Goal: Check status: Check status

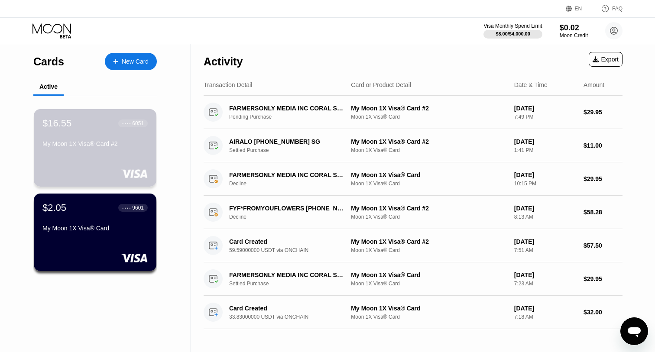
click at [85, 147] on div "My Moon 1X Visa® Card #2" at bounding box center [94, 143] width 105 height 7
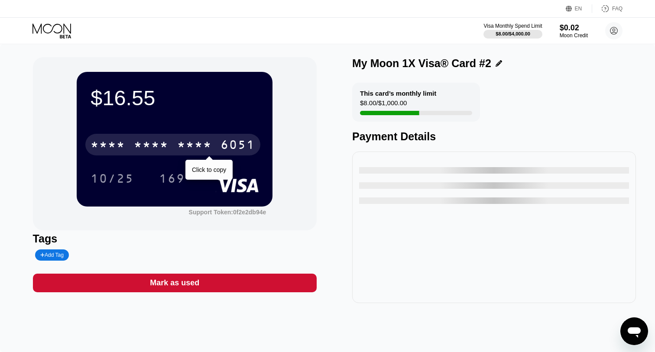
click at [98, 146] on div "* * * *" at bounding box center [108, 146] width 35 height 14
click at [98, 146] on div "4513" at bounding box center [108, 146] width 35 height 14
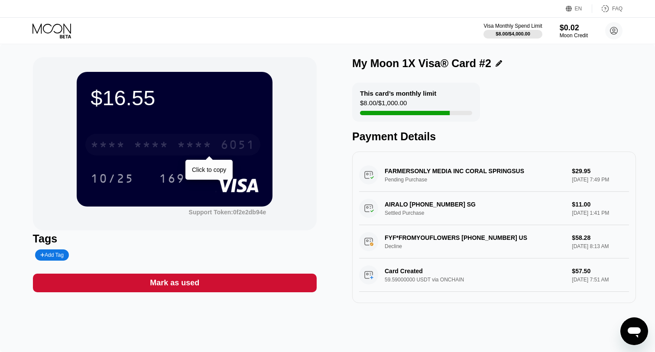
click at [94, 145] on div "* * * *" at bounding box center [108, 146] width 35 height 14
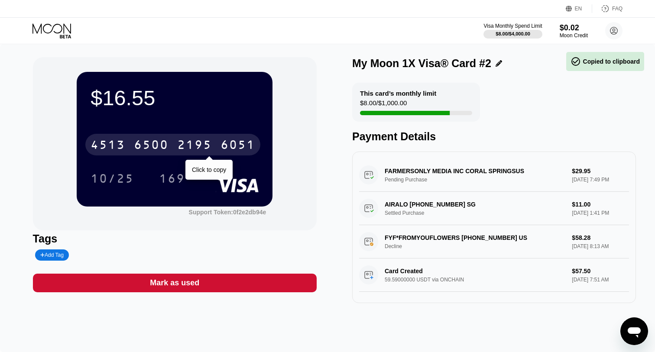
click at [119, 145] on div "4513" at bounding box center [108, 146] width 35 height 14
click at [119, 145] on div "* * * *" at bounding box center [108, 146] width 35 height 14
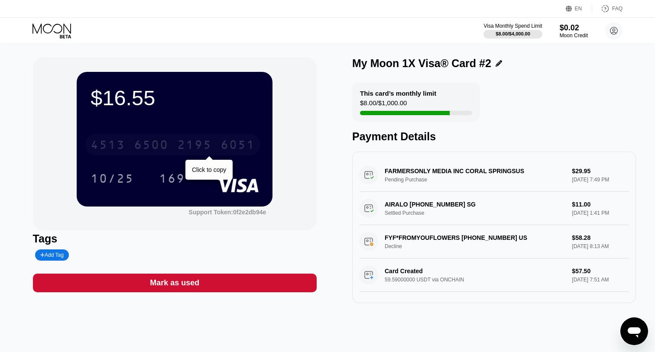
click at [119, 145] on div "4513" at bounding box center [108, 146] width 35 height 14
click at [119, 147] on div "* * * *" at bounding box center [108, 146] width 35 height 14
click at [151, 156] on div "[CREDIT_CARD_NUMBER]" at bounding box center [172, 145] width 175 height 22
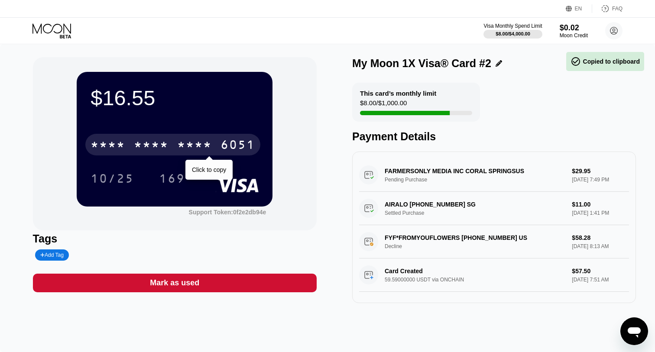
click at [150, 156] on div "* * * * * * * * * * * * 6051" at bounding box center [172, 145] width 175 height 22
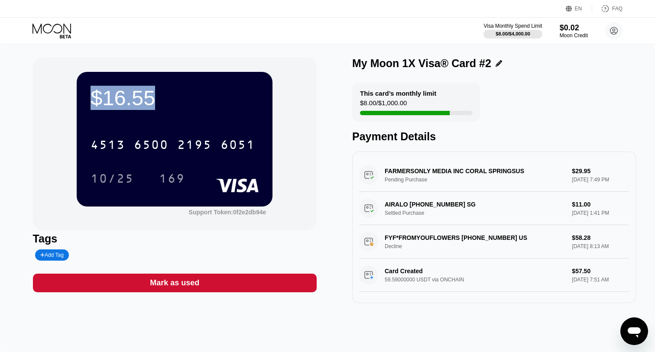
drag, startPoint x: 173, startPoint y: 106, endPoint x: 88, endPoint y: 103, distance: 85.5
click at [88, 103] on div "$16.55 4513 6500 2195 6051 10/25 169" at bounding box center [175, 139] width 196 height 134
